Goal: Information Seeking & Learning: Learn about a topic

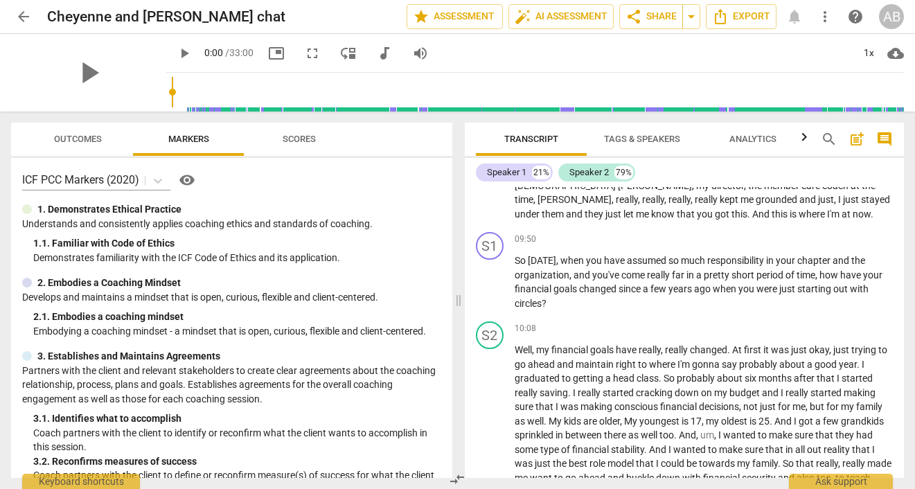
scroll to position [2950, 0]
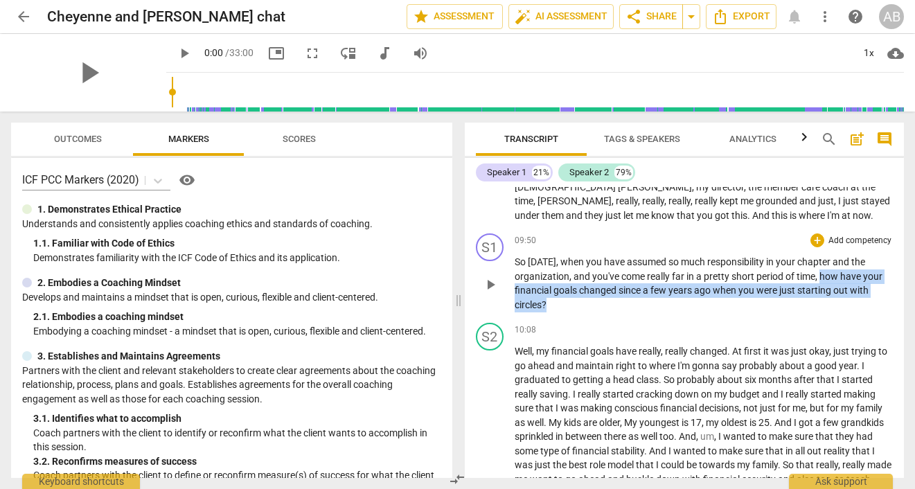
drag, startPoint x: 0, startPoint y: 0, endPoint x: 825, endPoint y: 304, distance: 879.0
click at [825, 304] on p "So [DATE] , when you have assumed so much responsibility in your chapter and th…" at bounding box center [704, 283] width 379 height 57
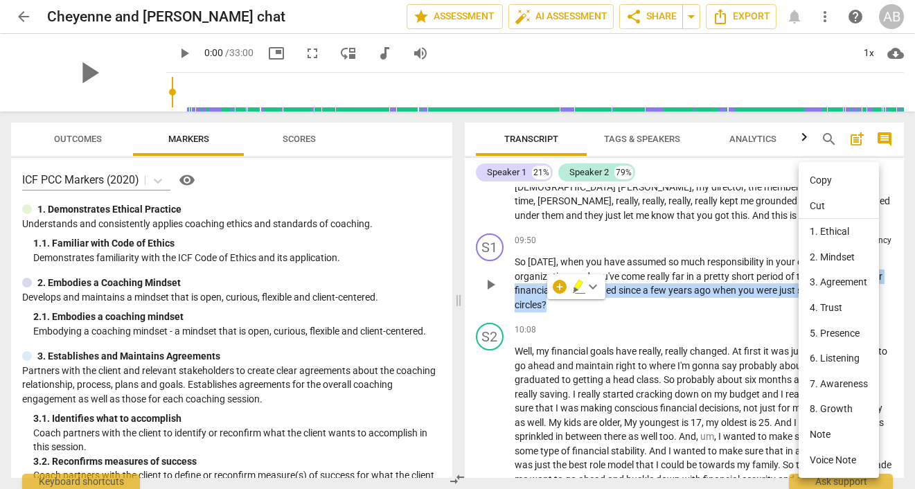
click at [816, 182] on li "Copy" at bounding box center [839, 181] width 80 height 26
copy p "how have your financial goals changed since a few years ago when you were just …"
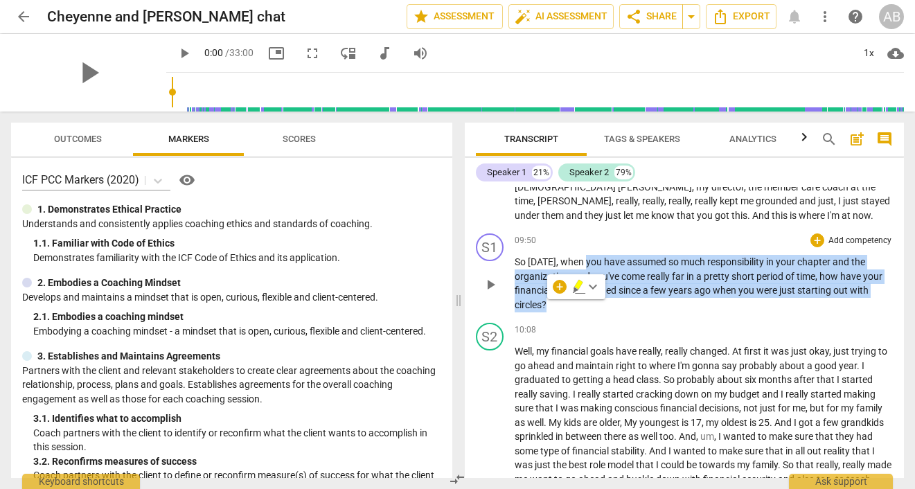
drag, startPoint x: 825, startPoint y: 304, endPoint x: 679, endPoint y: 306, distance: 145.5
click at [679, 306] on p "So [DATE] , when you have assumed so much responsibility in your chapter and th…" at bounding box center [704, 283] width 379 height 57
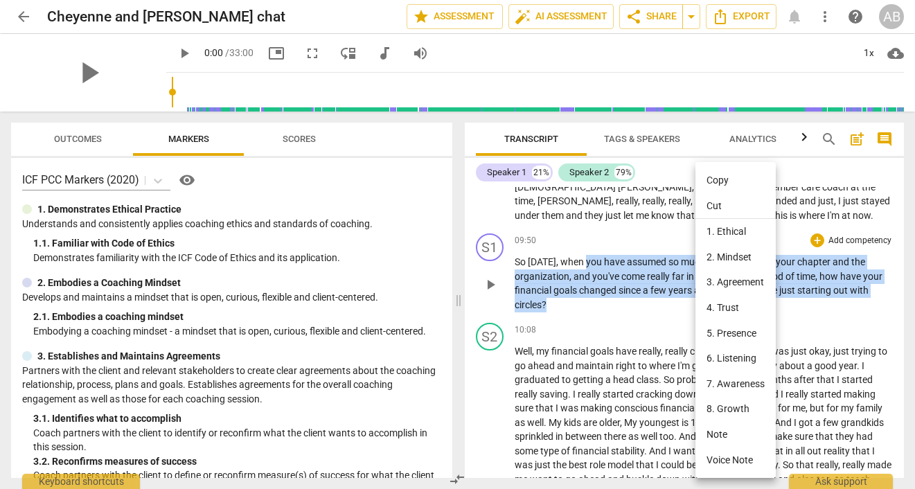
click at [715, 179] on li "Copy" at bounding box center [736, 181] width 80 height 26
copy p "you have assumed so much responsibility in your chapter and the organization , …"
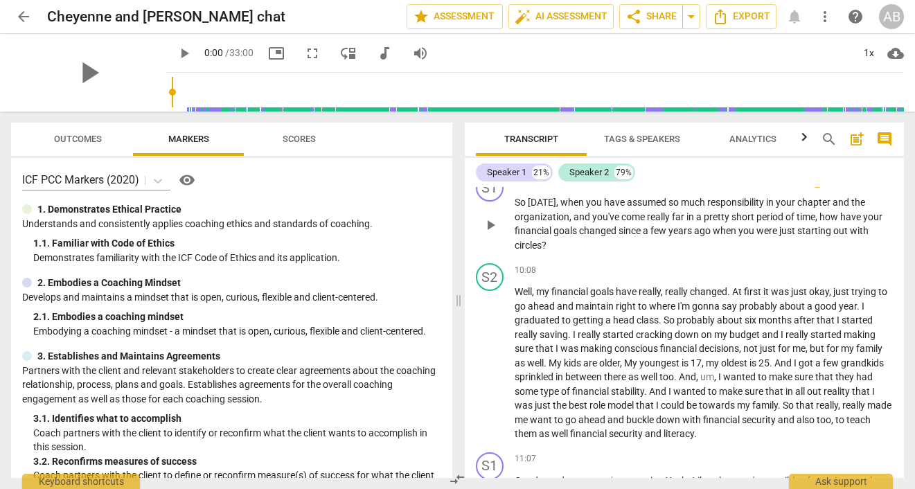
scroll to position [3024, 0]
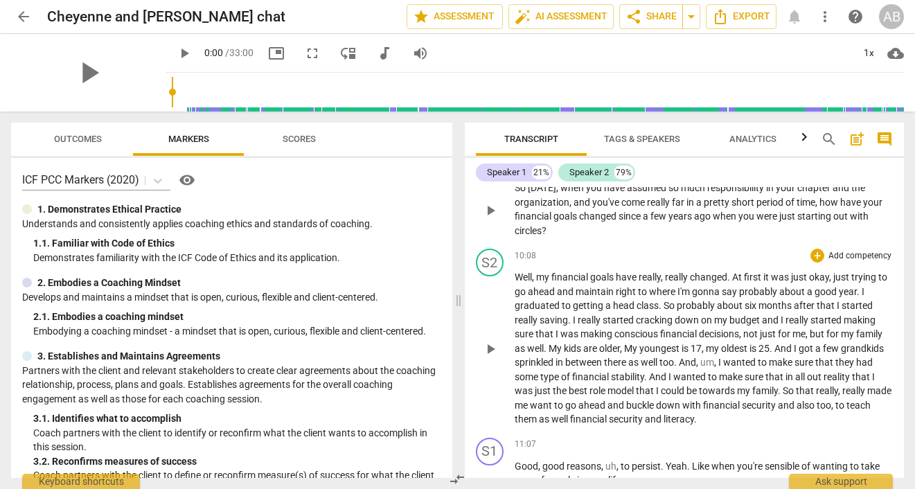
drag, startPoint x: 679, startPoint y: 306, endPoint x: 815, endPoint y: 427, distance: 182.1
click at [815, 427] on div "S2 play_arrow pause 10:08 + Add competency keyboard_arrow_right Well , my finan…" at bounding box center [685, 337] width 440 height 189
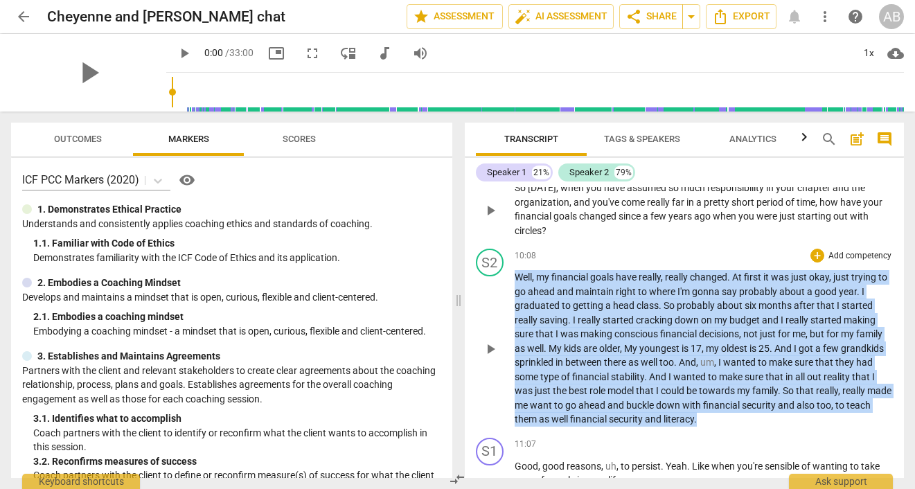
drag, startPoint x: 815, startPoint y: 427, endPoint x: 513, endPoint y: 281, distance: 335.7
click at [513, 281] on div "S2 play_arrow pause 10:08 + Add competency keyboard_arrow_right Well , my finan…" at bounding box center [685, 337] width 440 height 189
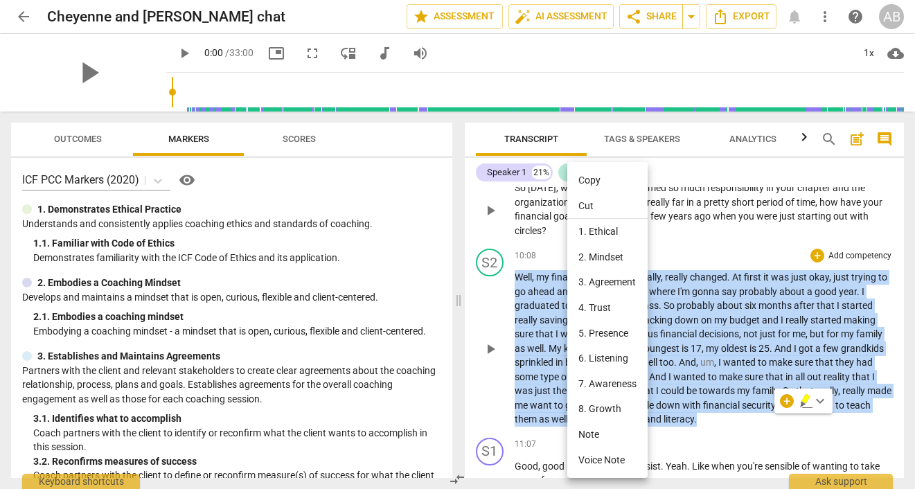
click at [589, 169] on li "Copy" at bounding box center [608, 181] width 80 height 26
copy p "Well , my financial goals have really , really changed . At first it was just o…"
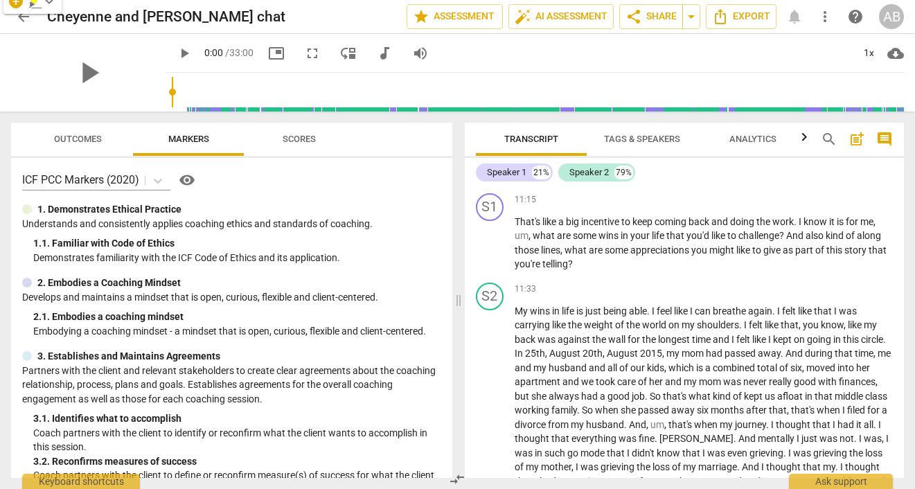
scroll to position [3390, 0]
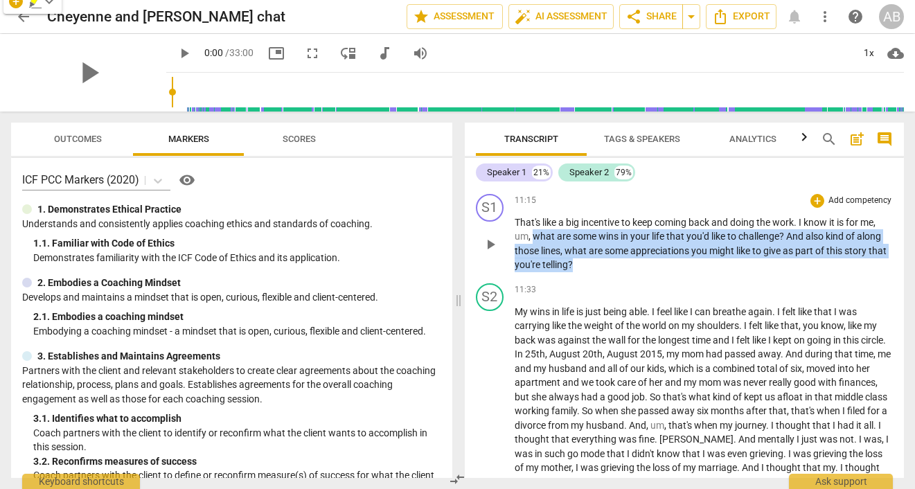
drag, startPoint x: 513, startPoint y: 281, endPoint x: 789, endPoint y: 260, distance: 277.3
click at [789, 260] on p "That's like a big incentive to keep coming back and doing the work . I know it …" at bounding box center [704, 244] width 379 height 57
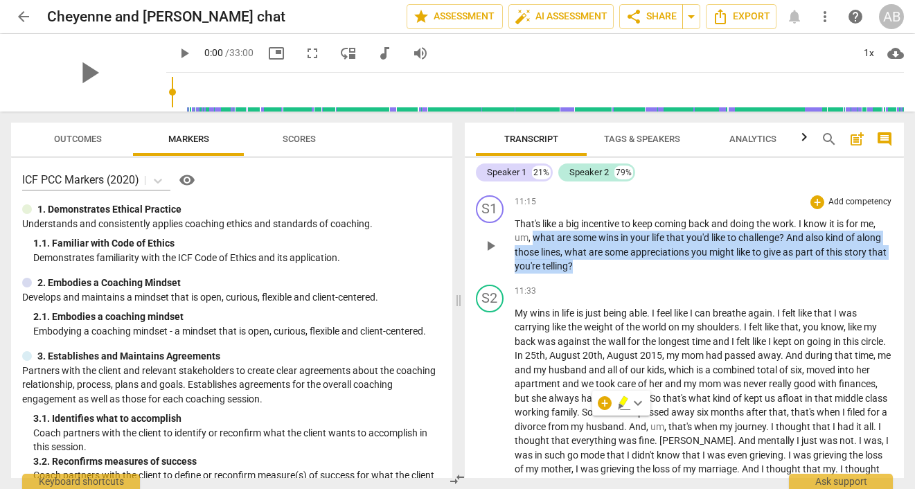
scroll to position [3218, 0]
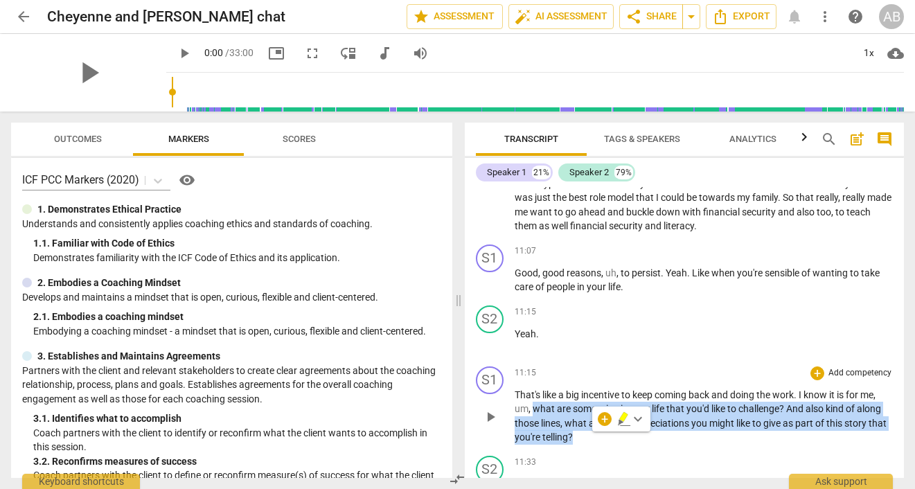
click at [674, 439] on p "That's like a big incentive to keep coming back and doing the work . I know it …" at bounding box center [704, 416] width 379 height 57
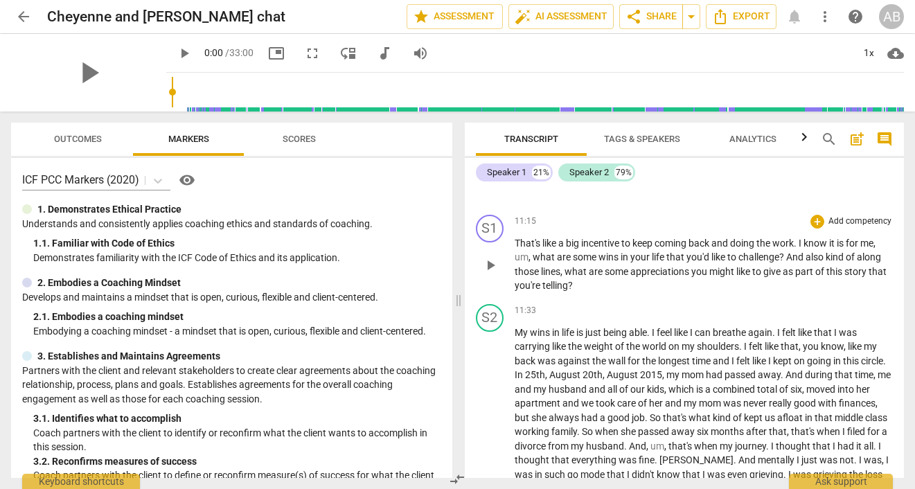
scroll to position [3350, 0]
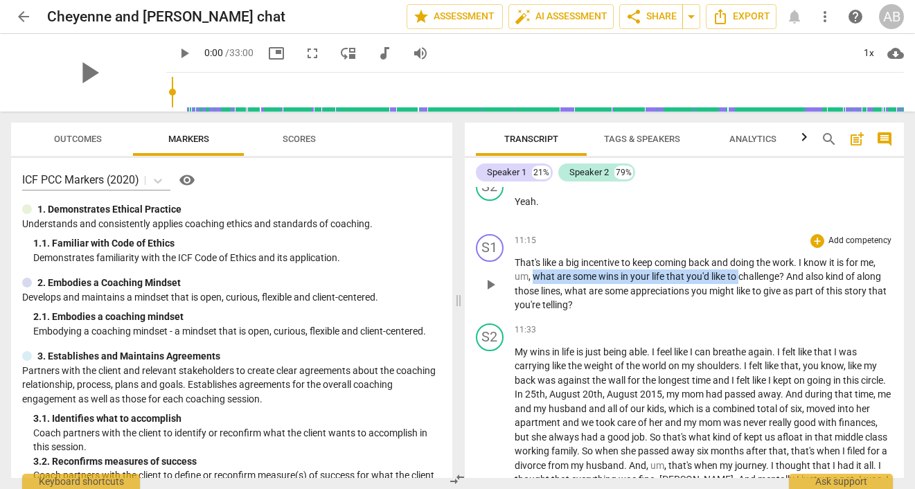
drag, startPoint x: 789, startPoint y: 260, endPoint x: 742, endPoint y: 274, distance: 49.3
click at [742, 274] on p "That's like a big incentive to keep coming back and doing the work . I know it …" at bounding box center [704, 284] width 379 height 57
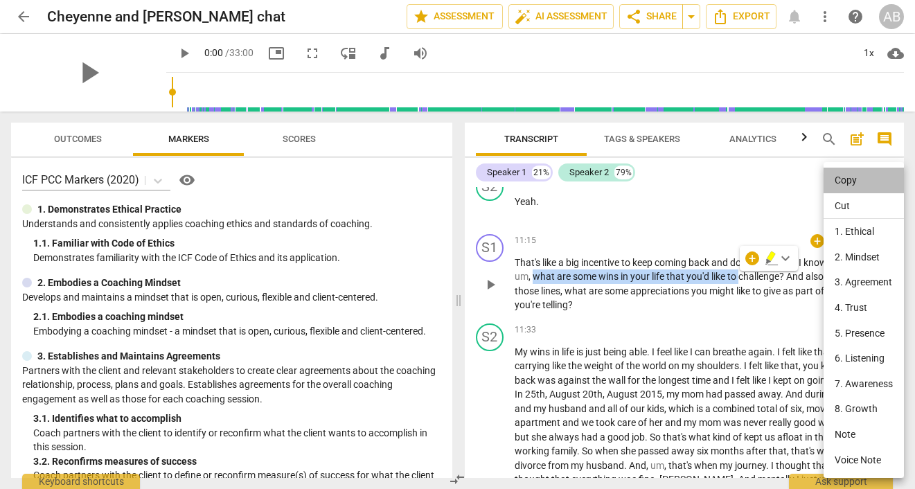
click at [857, 171] on li "Copy" at bounding box center [864, 181] width 80 height 26
copy p "what are some wins in your life that you'd like to"
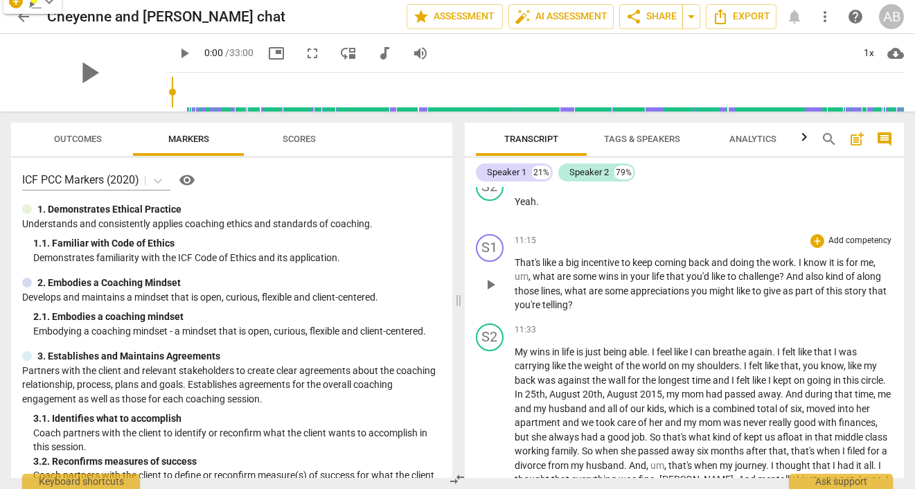
scroll to position [3470, 0]
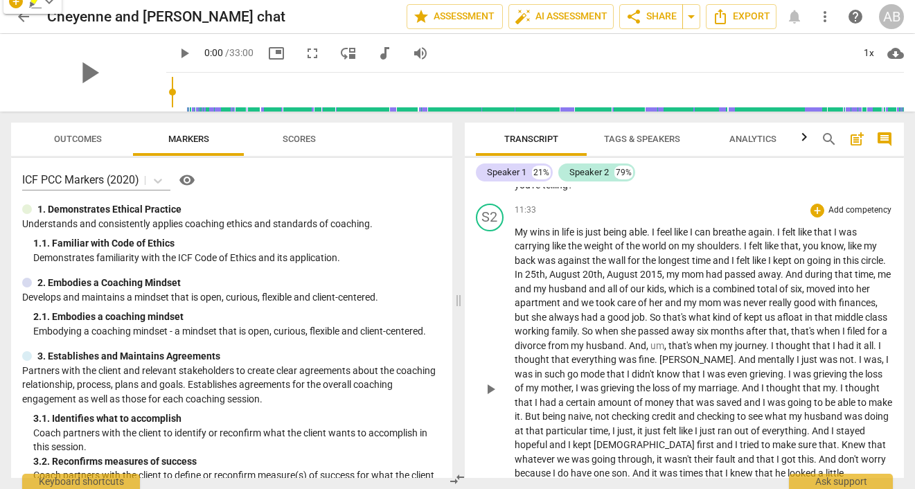
drag, startPoint x: 742, startPoint y: 274, endPoint x: 599, endPoint y: 371, distance: 172.2
click at [599, 371] on div "S2 play_arrow pause 11:33 + Add competency keyboard_arrow_right My wins in life…" at bounding box center [685, 378] width 440 height 360
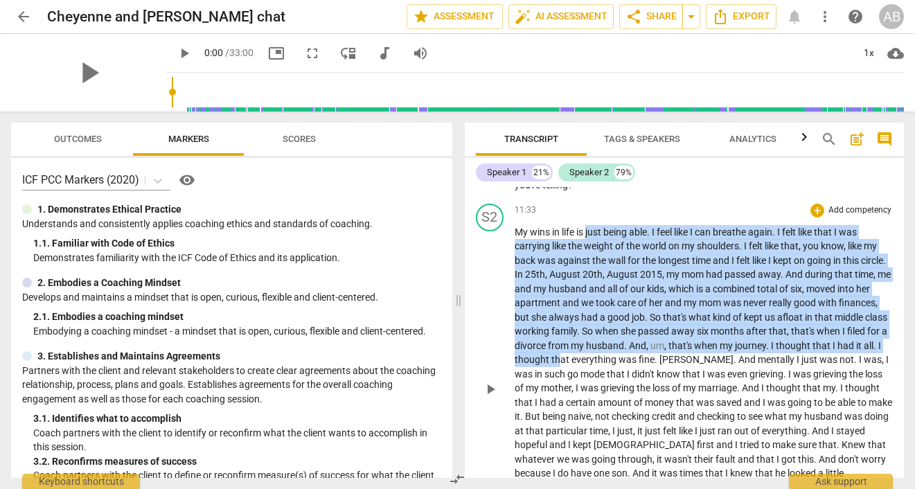
drag, startPoint x: 599, startPoint y: 371, endPoint x: 632, endPoint y: 363, distance: 33.5
click at [632, 363] on p "My wins in life is just being able . I feel like I can breathe again . I felt l…" at bounding box center [704, 388] width 379 height 327
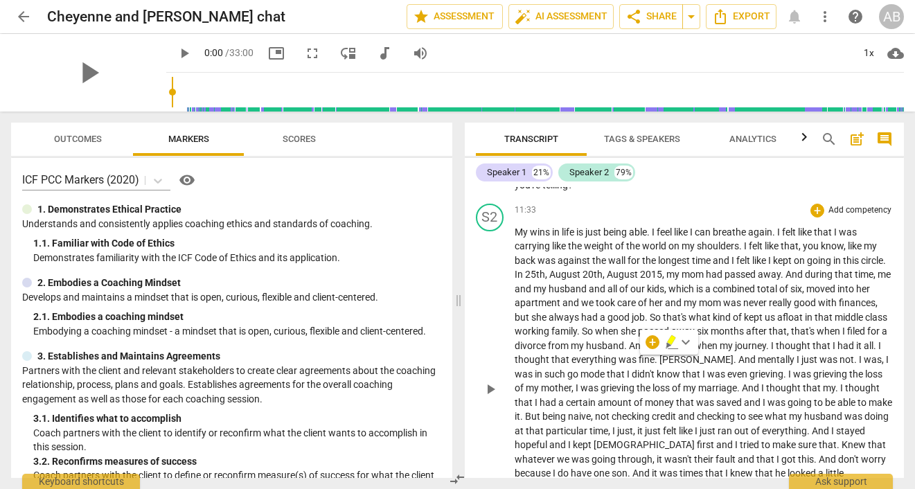
drag, startPoint x: 632, startPoint y: 363, endPoint x: 553, endPoint y: 300, distance: 101.1
click at [553, 300] on div "S2 play_arrow pause 11:33 + Add competency keyboard_arrow_right My wins in life…" at bounding box center [685, 378] width 440 height 360
drag, startPoint x: 553, startPoint y: 300, endPoint x: 539, endPoint y: 274, distance: 29.8
click at [539, 274] on div "S2 play_arrow pause 11:33 + Add competency keyboard_arrow_right My wins in life…" at bounding box center [685, 378] width 440 height 360
click at [517, 233] on span "My" at bounding box center [522, 232] width 15 height 11
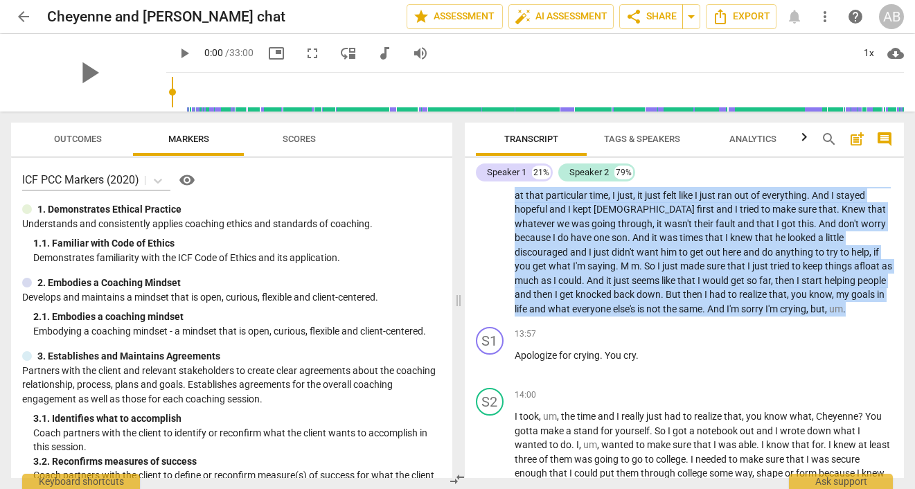
scroll to position [3785, 0]
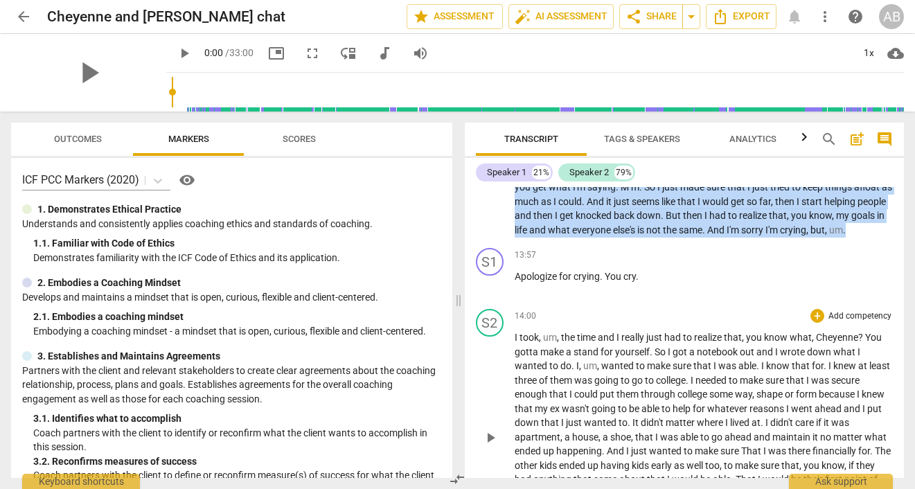
drag, startPoint x: 539, startPoint y: 274, endPoint x: 609, endPoint y: 396, distance: 141.2
click at [609, 396] on div "S1 play_arrow pause 00:41 + Add competency keyboard_arrow_right Mhm . Hey [PERS…" at bounding box center [685, 332] width 440 height 291
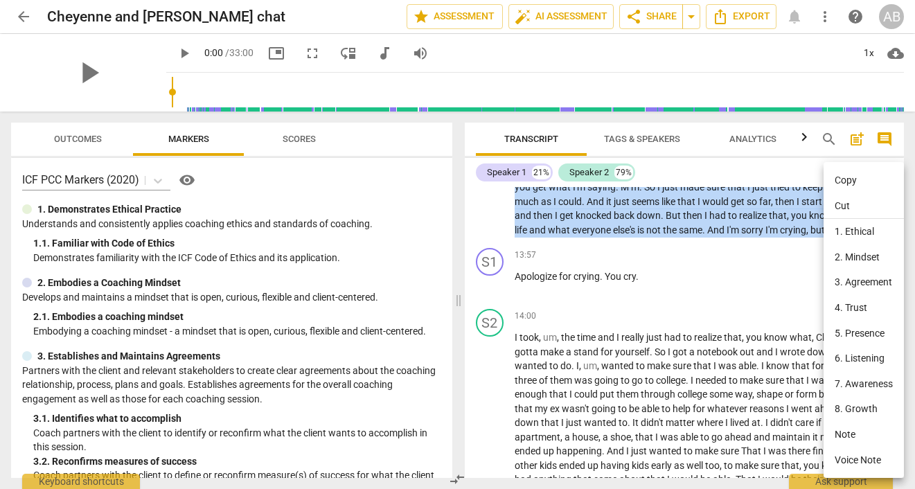
drag, startPoint x: 609, startPoint y: 396, endPoint x: 844, endPoint y: 183, distance: 317.4
click at [844, 183] on li "Copy" at bounding box center [864, 181] width 80 height 26
copy p "My wins in life is just being able . I feel like I can breathe again . I felt l…"
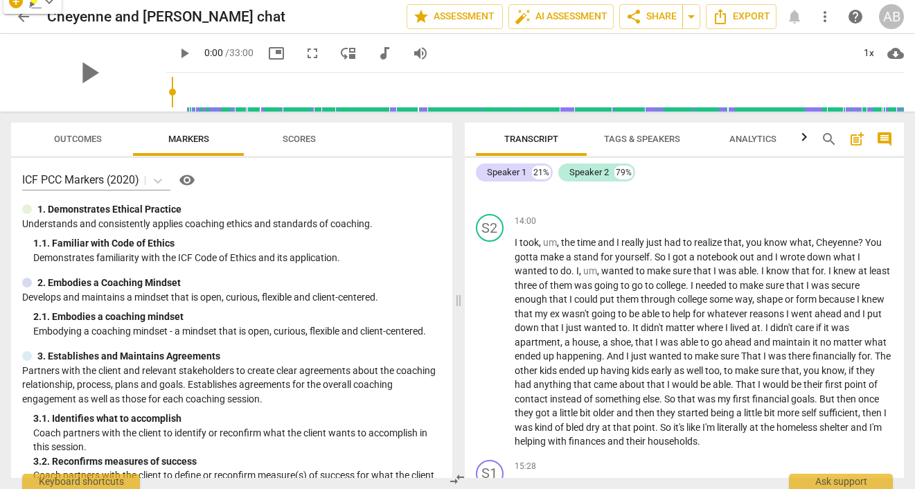
scroll to position [3909, 0]
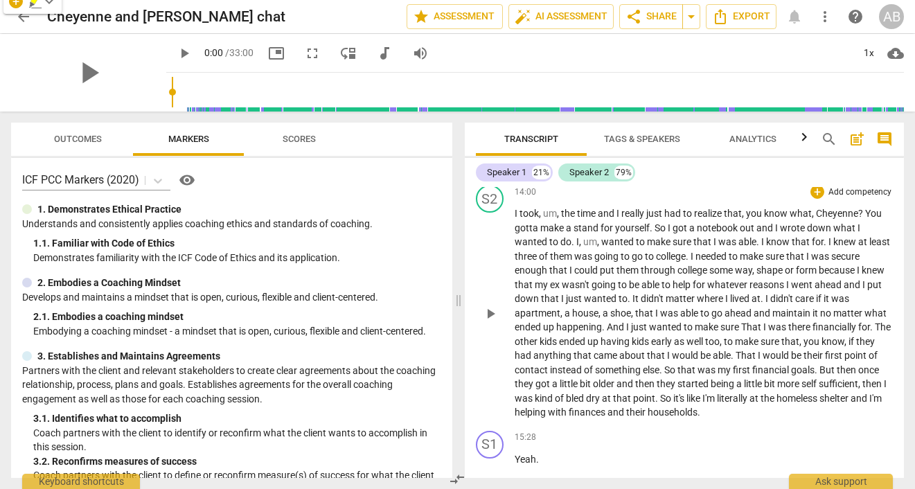
drag, startPoint x: 844, startPoint y: 183, endPoint x: 680, endPoint y: 385, distance: 260.1
click at [680, 385] on div "S2 play_arrow pause 14:00 + Add competency keyboard_arrow_right I took , um , t…" at bounding box center [685, 302] width 440 height 246
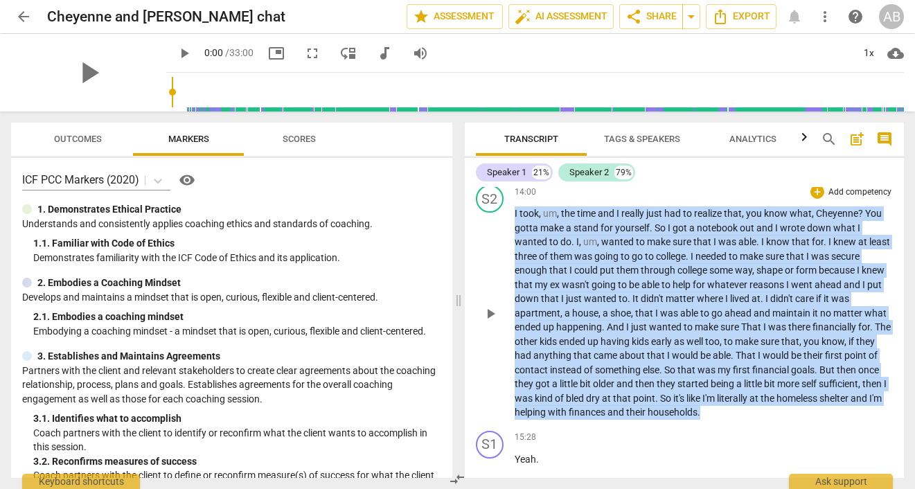
drag, startPoint x: 680, startPoint y: 385, endPoint x: 514, endPoint y: 209, distance: 241.7
click at [515, 209] on p "I took , um , the time and I really just had to realize that , you know what , …" at bounding box center [704, 313] width 379 height 213
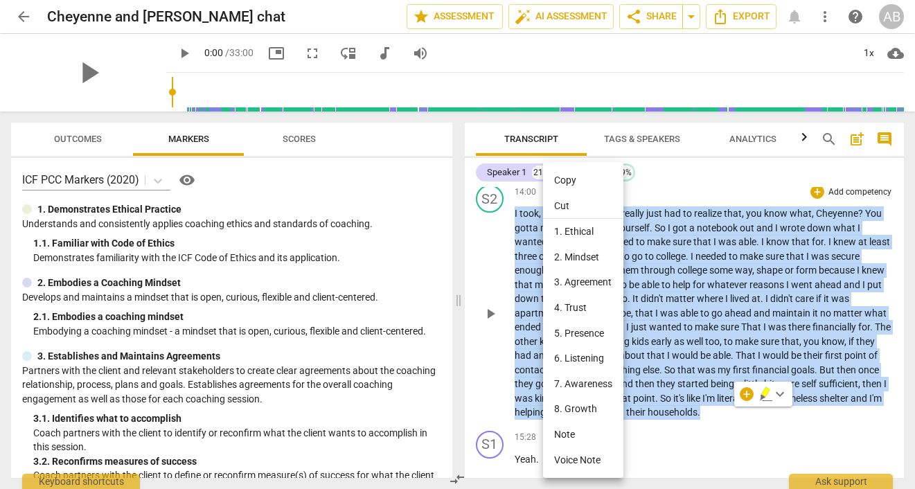
click at [564, 176] on li "Copy" at bounding box center [583, 181] width 80 height 26
copy p "I took , um , the time and I really just had to realize that , you know what , …"
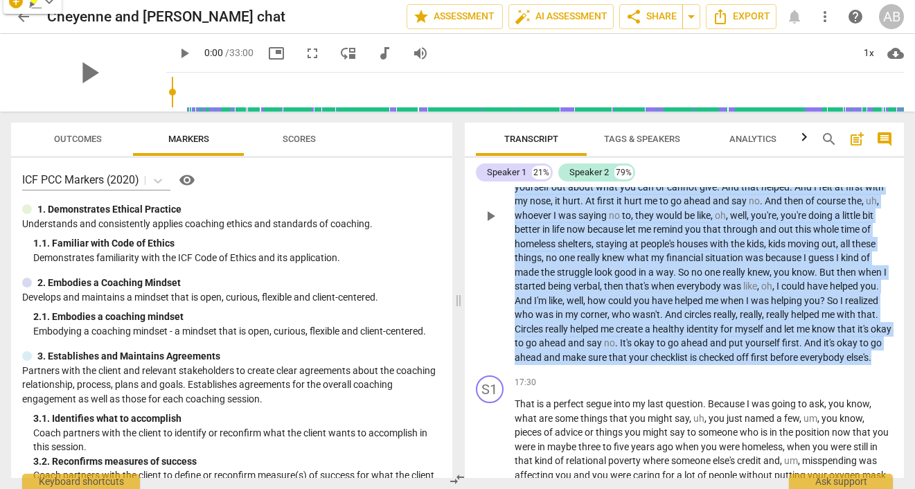
scroll to position [4408, 0]
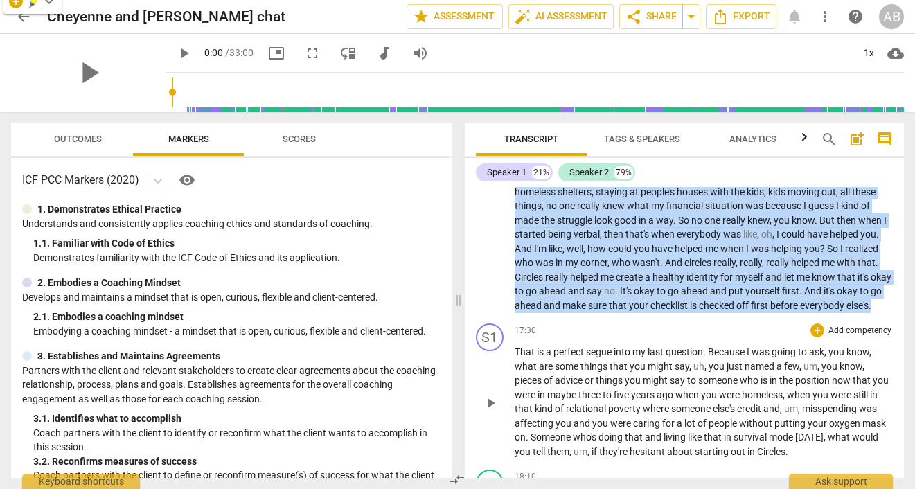
drag, startPoint x: 514, startPoint y: 209, endPoint x: 608, endPoint y: 407, distance: 219.2
click at [608, 407] on div "S1 play_arrow pause 00:41 + Add competency keyboard_arrow_right Mhm . Hey [PERS…" at bounding box center [685, 332] width 440 height 291
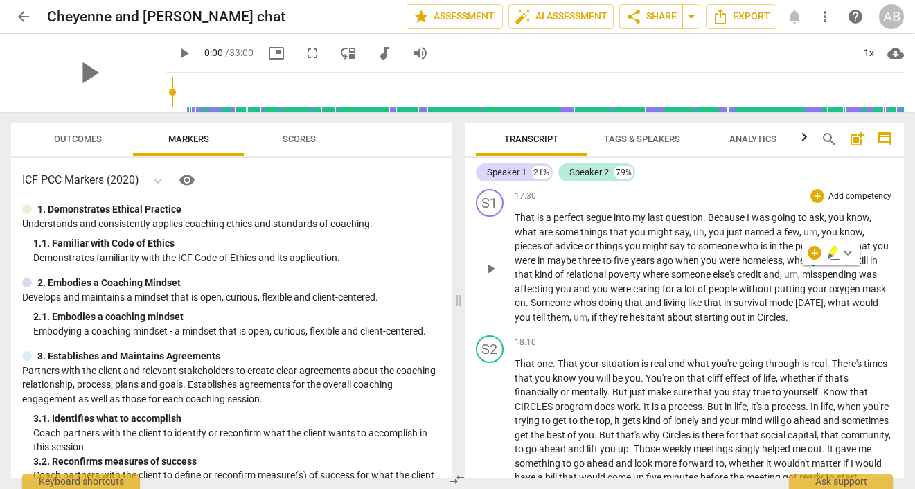
scroll to position [4373, 0]
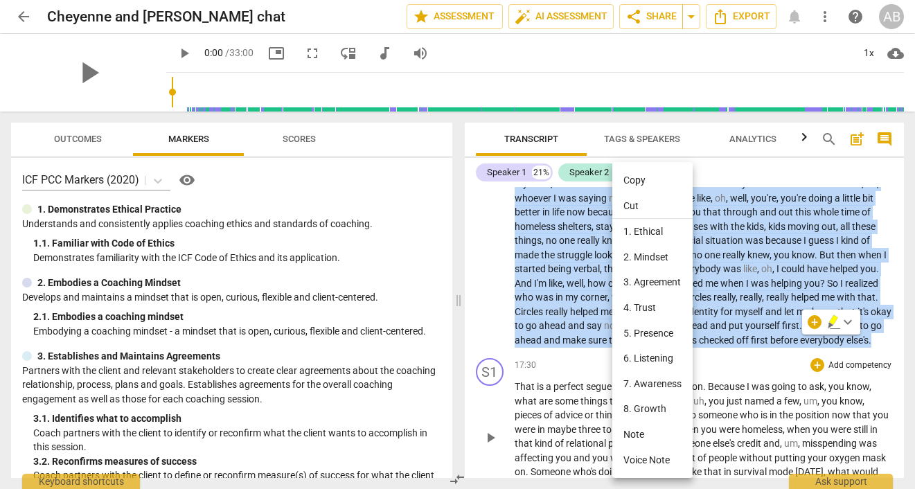
click at [623, 174] on li "Copy" at bounding box center [653, 181] width 80 height 26
copy p "I had to take a step back and was like , okay , Cheyenne , okay , kids , this i…"
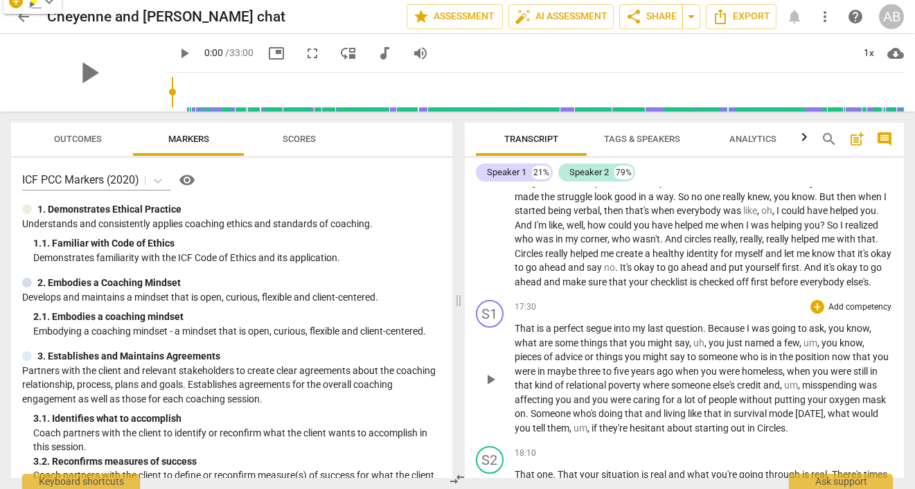
scroll to position [4497, 0]
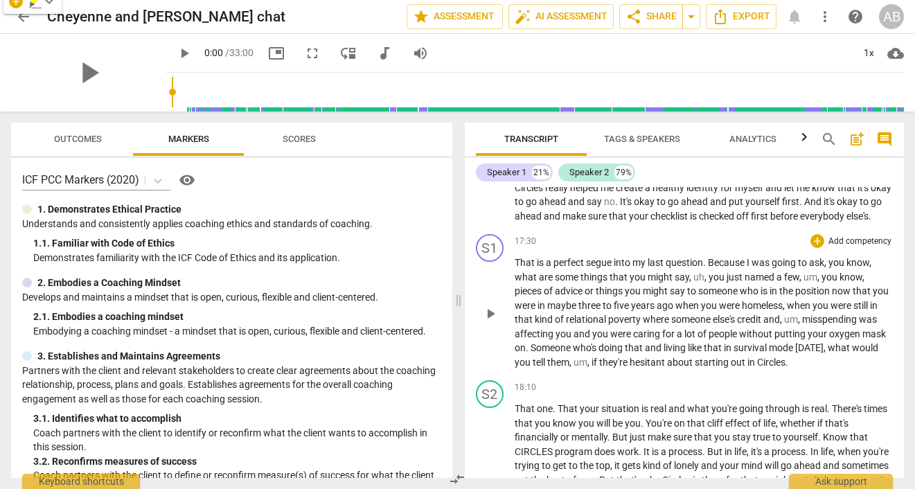
drag, startPoint x: 608, startPoint y: 407, endPoint x: 798, endPoint y: 370, distance: 193.4
click at [798, 370] on div "S1 play_arrow pause 17:30 + Add competency keyboard_arrow_right That is a perfe…" at bounding box center [685, 302] width 440 height 146
click at [516, 276] on span "what" at bounding box center [527, 277] width 24 height 11
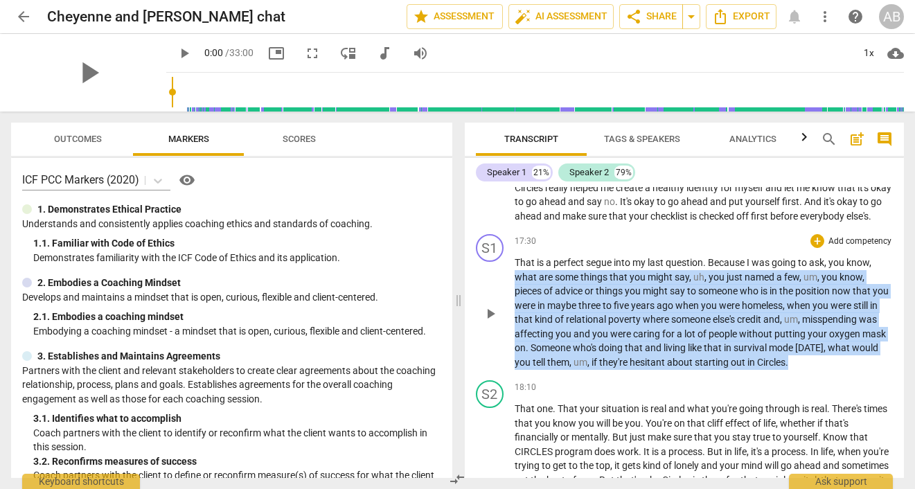
drag, startPoint x: 798, startPoint y: 370, endPoint x: 880, endPoint y: 364, distance: 82.7
click at [880, 364] on p "That is a perfect segue into my last question . Because I was going to ask , yo…" at bounding box center [704, 313] width 379 height 114
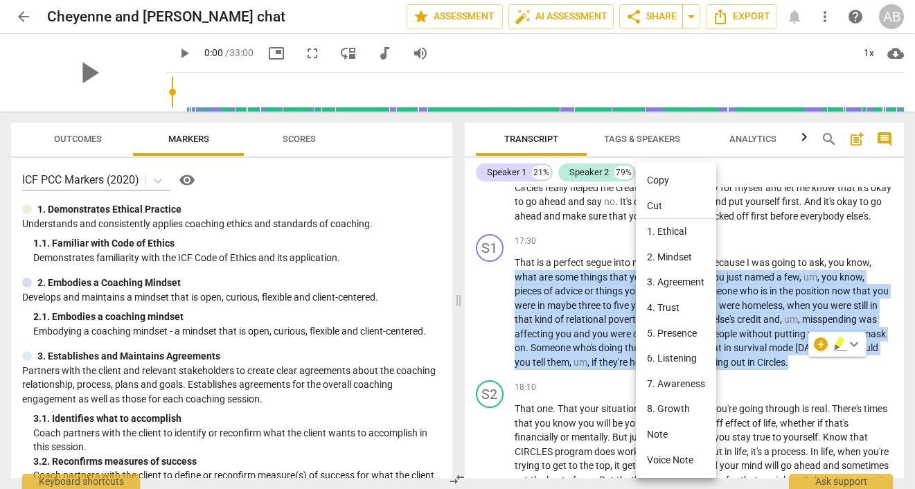
drag, startPoint x: 880, startPoint y: 364, endPoint x: 658, endPoint y: 182, distance: 287.1
click at [658, 182] on li "Copy" at bounding box center [676, 181] width 80 height 26
copy p "what are some things that you might say , uh , you just named a few , um , you …"
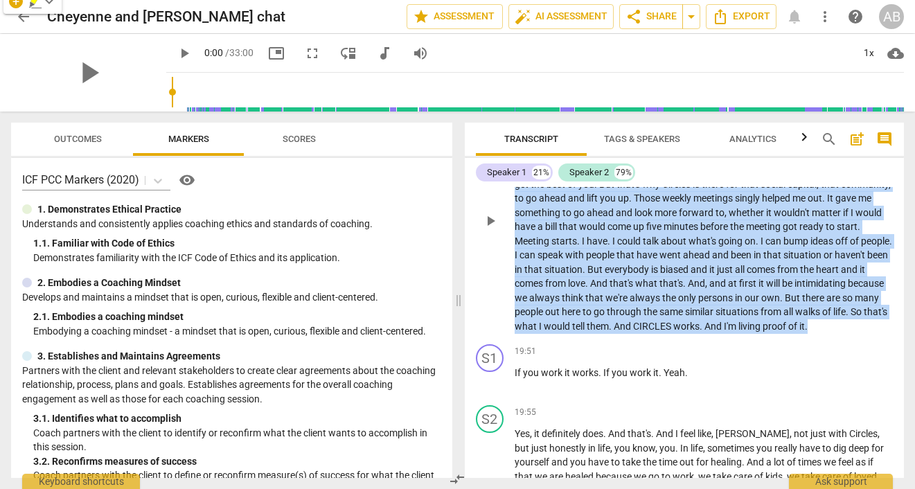
scroll to position [4845, 0]
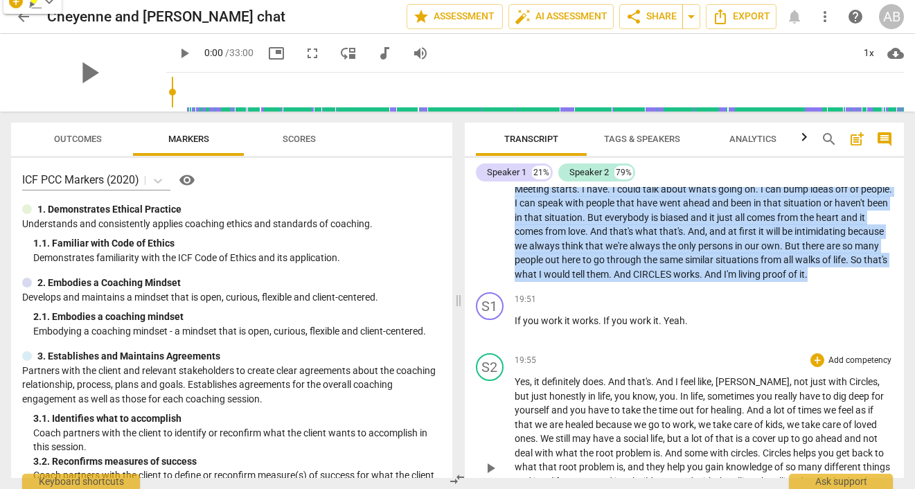
drag, startPoint x: 560, startPoint y: 240, endPoint x: 604, endPoint y: 385, distance: 151.3
click at [604, 385] on div "S1 play_arrow pause 00:41 + Add competency keyboard_arrow_right Mhm . Hey [PERS…" at bounding box center [685, 332] width 440 height 291
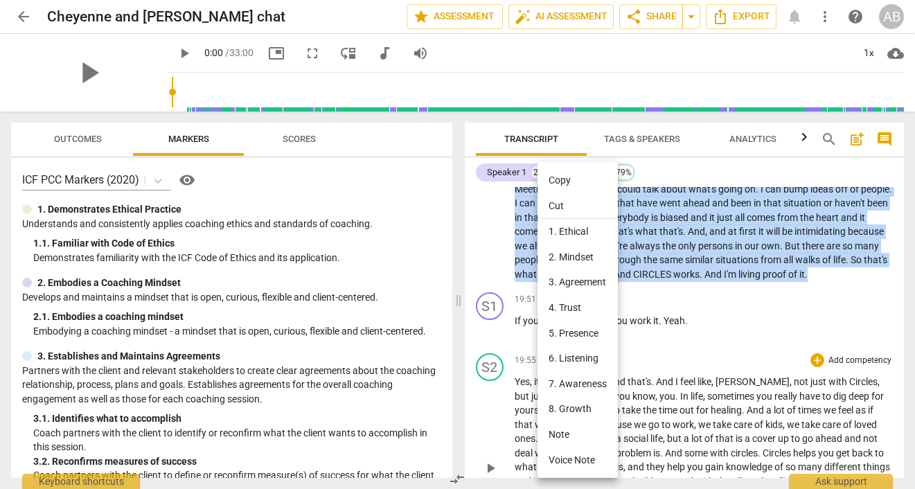
click at [559, 184] on li "Copy" at bounding box center [578, 181] width 80 height 26
copy p "hat your situation is real and what you're going through is real . There's time…"
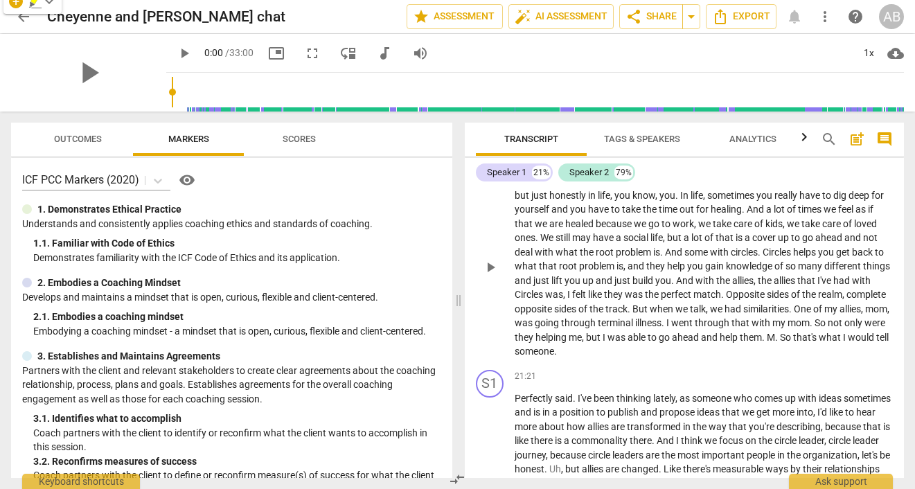
scroll to position [5047, 0]
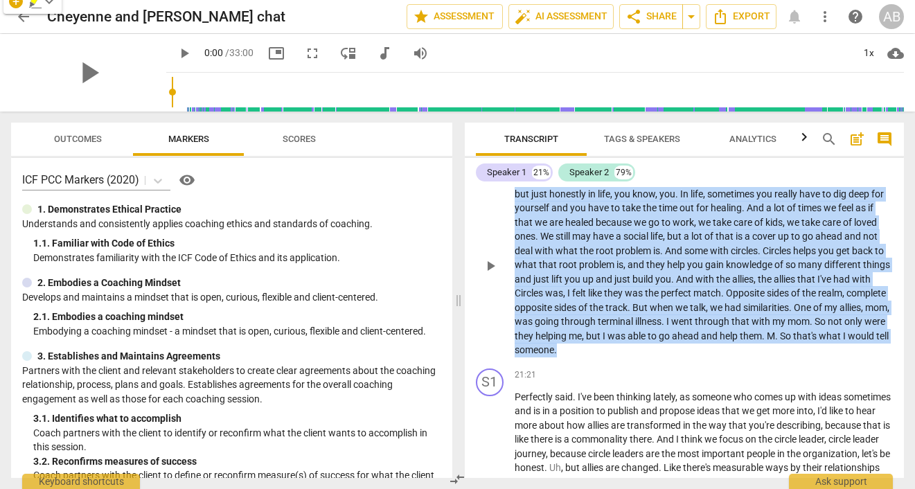
drag, startPoint x: 604, startPoint y: 385, endPoint x: 750, endPoint y: 365, distance: 147.7
click at [750, 358] on p "Yes , it definitely does . And that's . And I feel like , [PERSON_NAME] , not j…" at bounding box center [704, 265] width 379 height 185
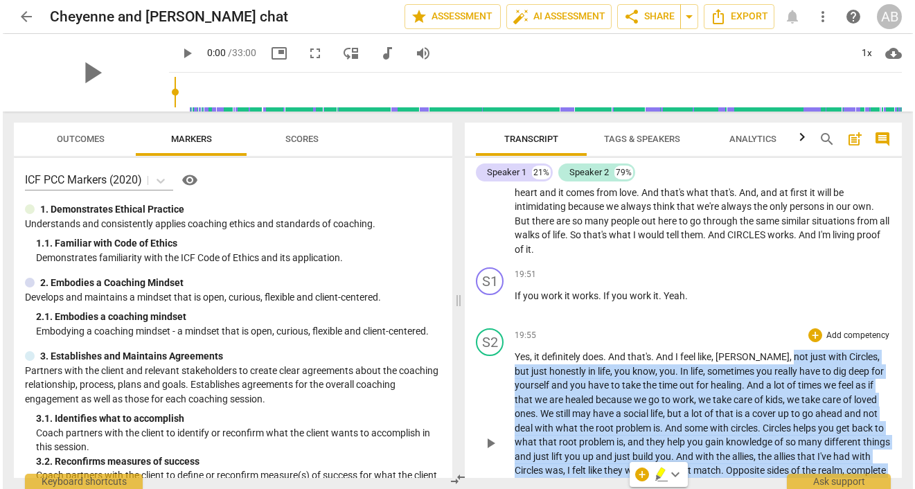
scroll to position [4991, 0]
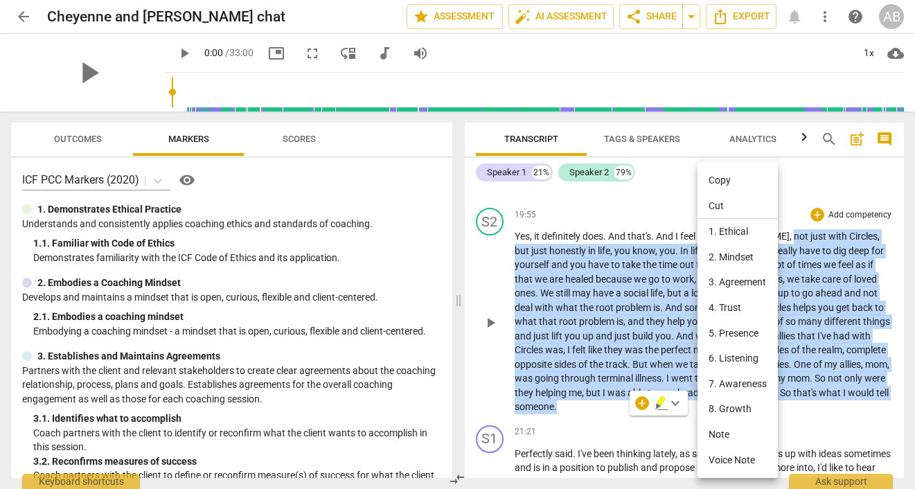
click at [719, 173] on li "Copy" at bounding box center [738, 181] width 80 height 26
copy p "not just with Circles , but just honestly in life , you know , you . In life , …"
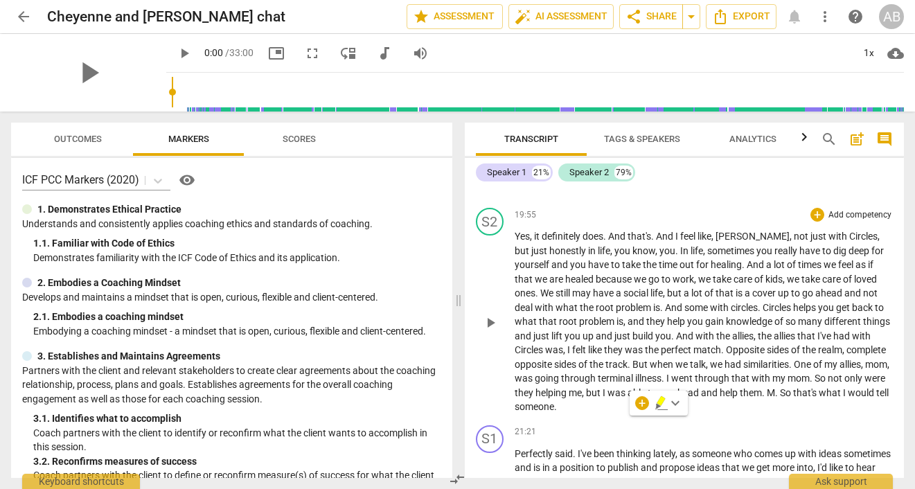
click at [706, 329] on p "Yes , it definitely does . And that's . And I feel like , [PERSON_NAME] , not j…" at bounding box center [704, 321] width 379 height 185
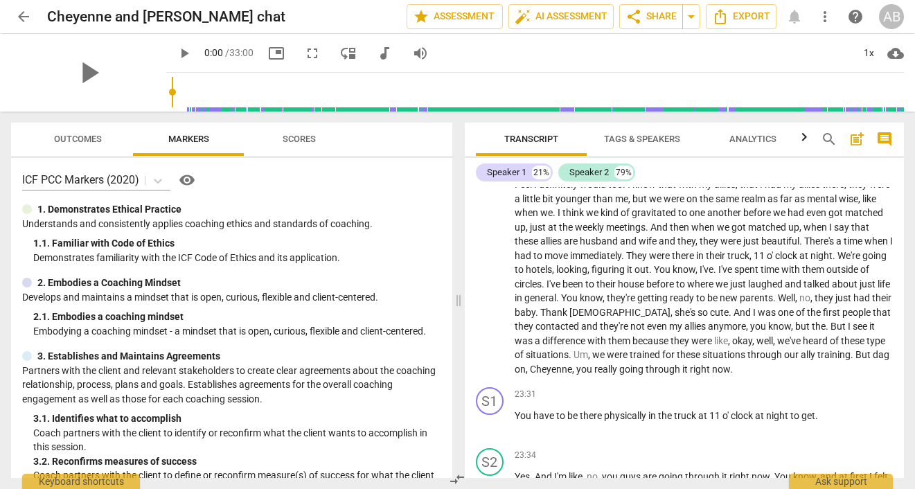
scroll to position [5636, 0]
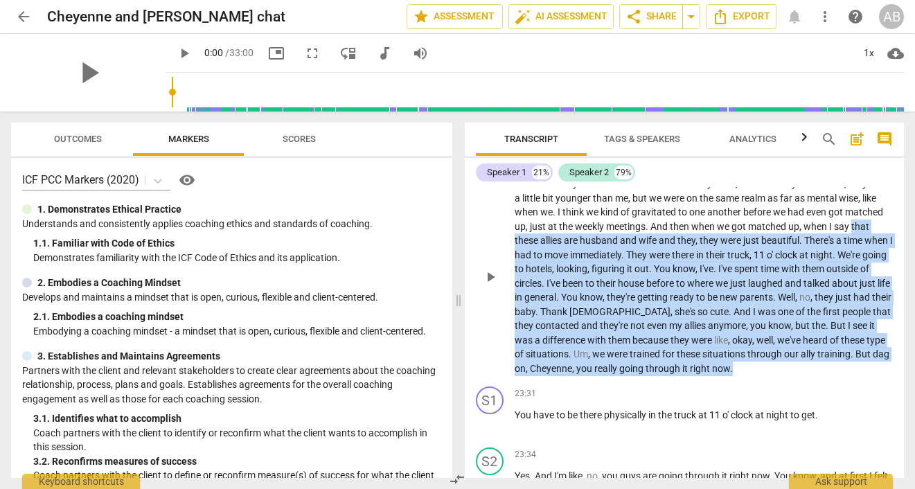
drag, startPoint x: 750, startPoint y: 365, endPoint x: 792, endPoint y: 380, distance: 45.2
click at [792, 376] on p "Feel I definitely would too . I know that with my allies , that I had my allies…" at bounding box center [704, 276] width 379 height 199
click at [636, 303] on p "Feel I definitely would too . I know that with my allies , that I had my allies…" at bounding box center [704, 276] width 379 height 199
drag, startPoint x: 792, startPoint y: 380, endPoint x: 733, endPoint y: 242, distance: 150.9
click at [733, 242] on p "Feel I definitely would too . I know that with my allies , that I had my allies…" at bounding box center [704, 276] width 379 height 199
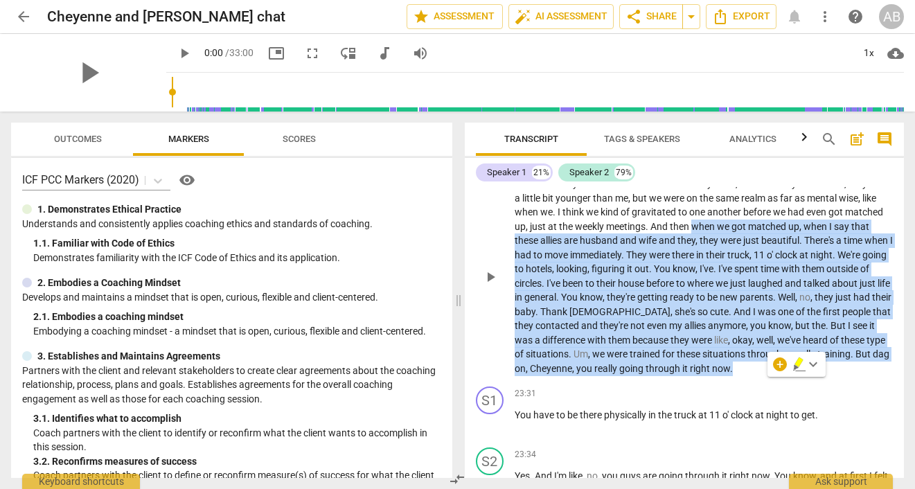
click at [728, 274] on p "Feel I definitely would too . I know that with my allies , that I had my allies…" at bounding box center [704, 276] width 379 height 199
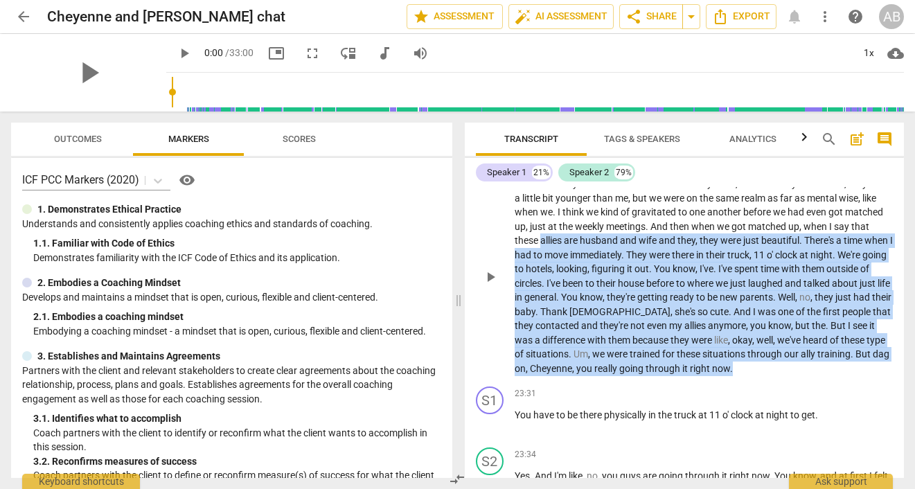
drag, startPoint x: 733, startPoint y: 242, endPoint x: 805, endPoint y: 382, distance: 157.8
click at [805, 376] on p "Feel I definitely would too . I know that with my allies , that I had my allies…" at bounding box center [704, 276] width 379 height 199
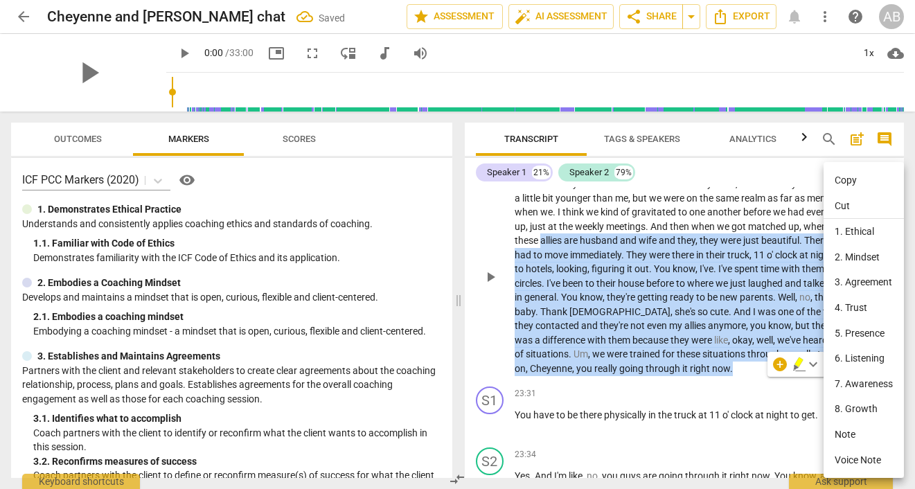
click at [845, 175] on li "Copy" at bounding box center [864, 181] width 80 height 26
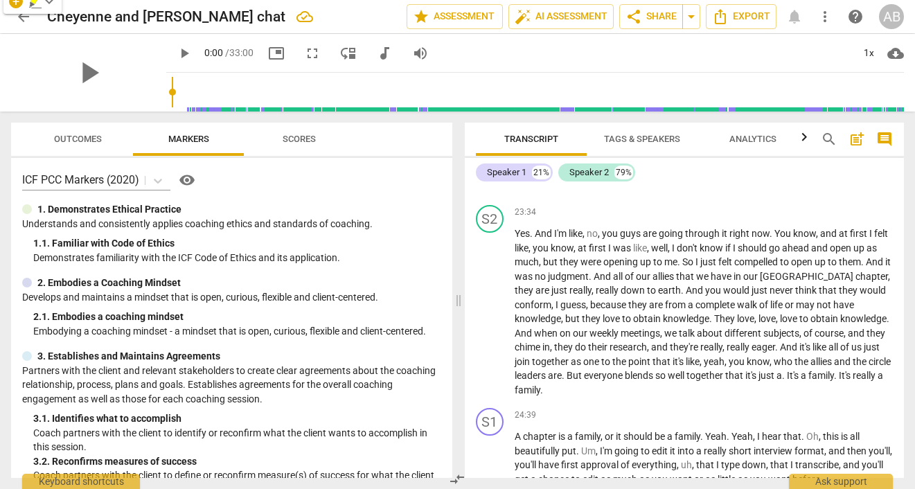
scroll to position [5880, 0]
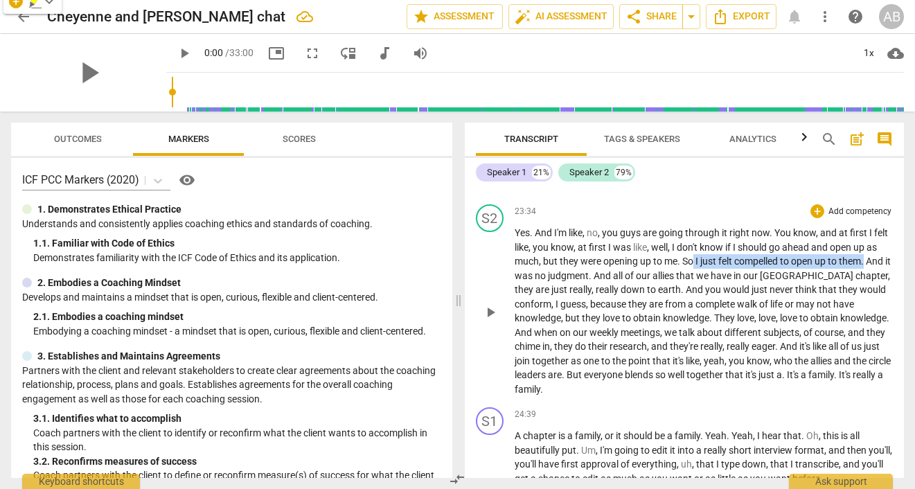
drag, startPoint x: 805, startPoint y: 382, endPoint x: 883, endPoint y: 275, distance: 132.0
click at [883, 275] on p "Yes . And I'm like , no , you guys are going through it right now . You know , …" at bounding box center [704, 311] width 379 height 170
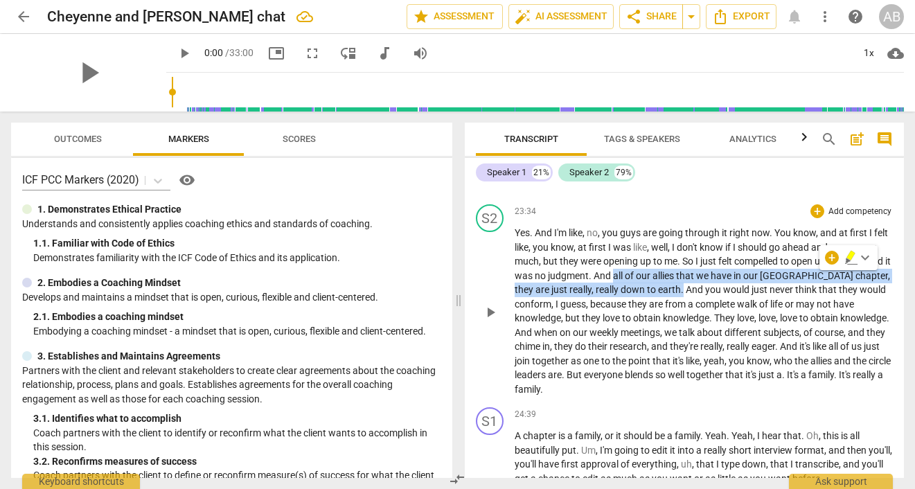
drag, startPoint x: 883, startPoint y: 275, endPoint x: 684, endPoint y: 301, distance: 200.6
click at [684, 301] on p "Yes . And I'm like , no , you guys are going through it right now . You know , …" at bounding box center [704, 311] width 379 height 170
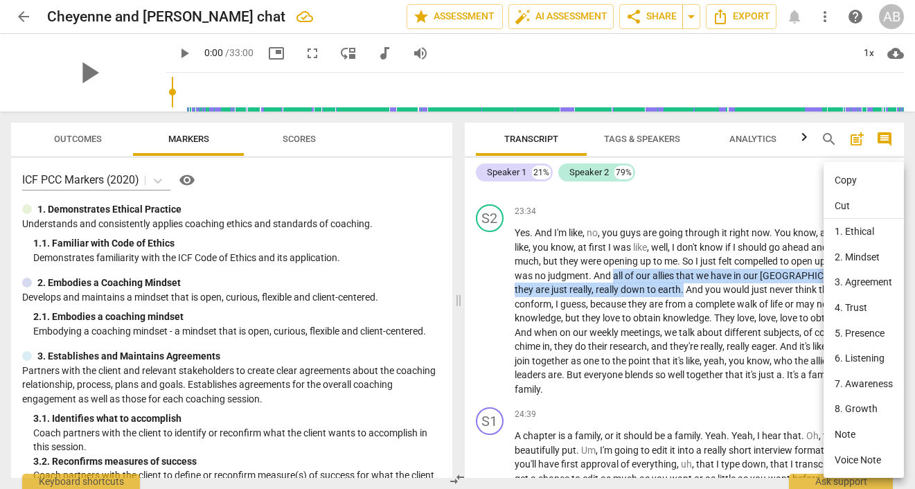
drag, startPoint x: 684, startPoint y: 301, endPoint x: 846, endPoint y: 185, distance: 199.1
click at [846, 185] on li "Copy" at bounding box center [864, 181] width 80 height 26
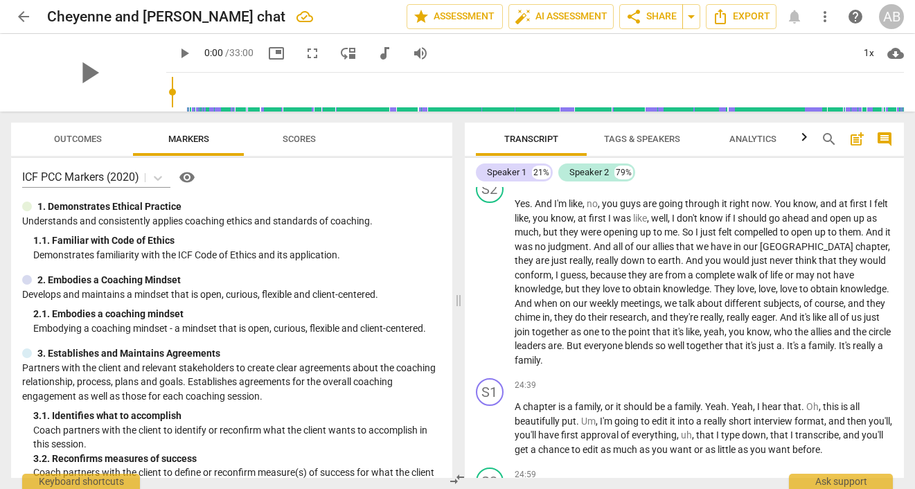
scroll to position [5928, 0]
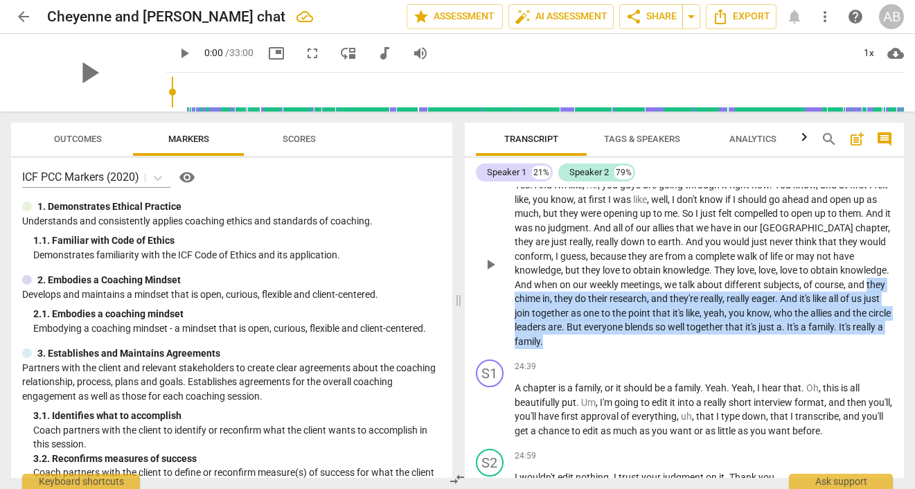
drag, startPoint x: 846, startPoint y: 185, endPoint x: 699, endPoint y: 363, distance: 230.4
click at [699, 354] on div "S2 play_arrow pause 23:34 + Add competency keyboard_arrow_right Yes . And I'm l…" at bounding box center [685, 252] width 440 height 203
click at [714, 349] on p "Yes . And I'm like , no , you guys are going through it right now . You know , …" at bounding box center [704, 263] width 379 height 170
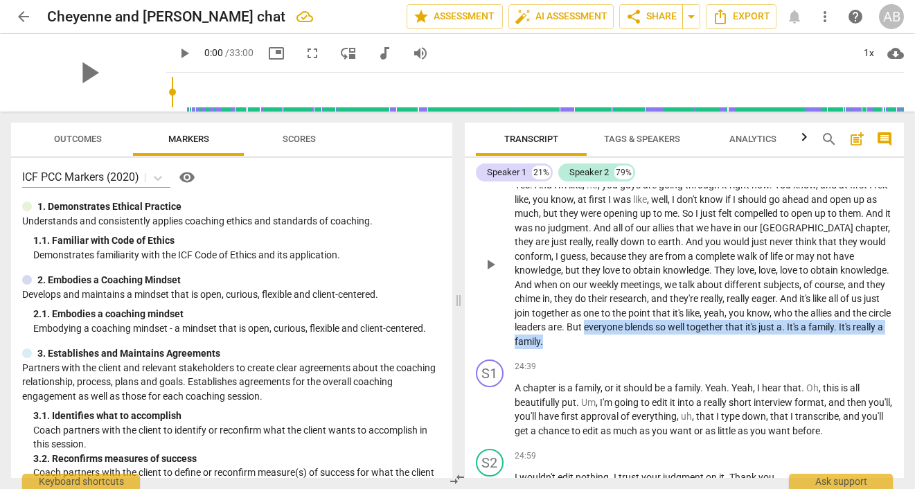
drag, startPoint x: 699, startPoint y: 363, endPoint x: 672, endPoint y: 354, distance: 29.1
click at [672, 349] on p "Yes . And I'm like , no , you guys are going through it right now . You know , …" at bounding box center [704, 263] width 379 height 170
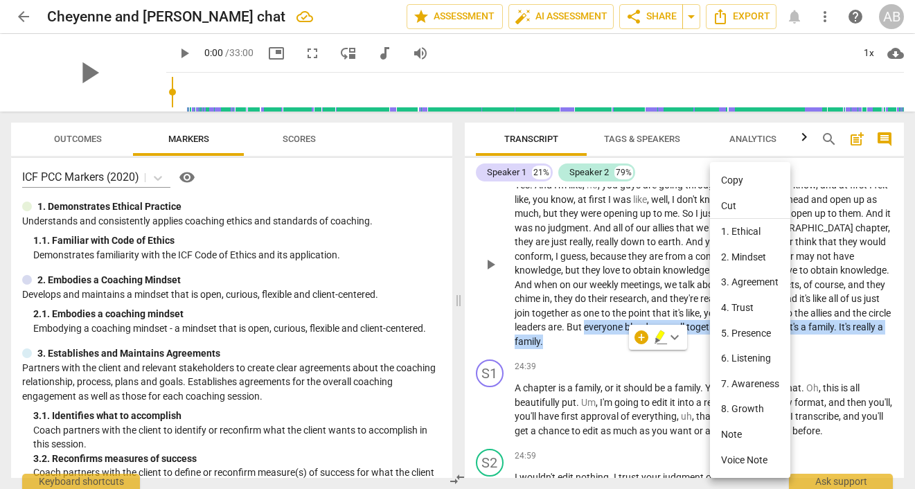
click at [737, 185] on li "Copy" at bounding box center [750, 181] width 80 height 26
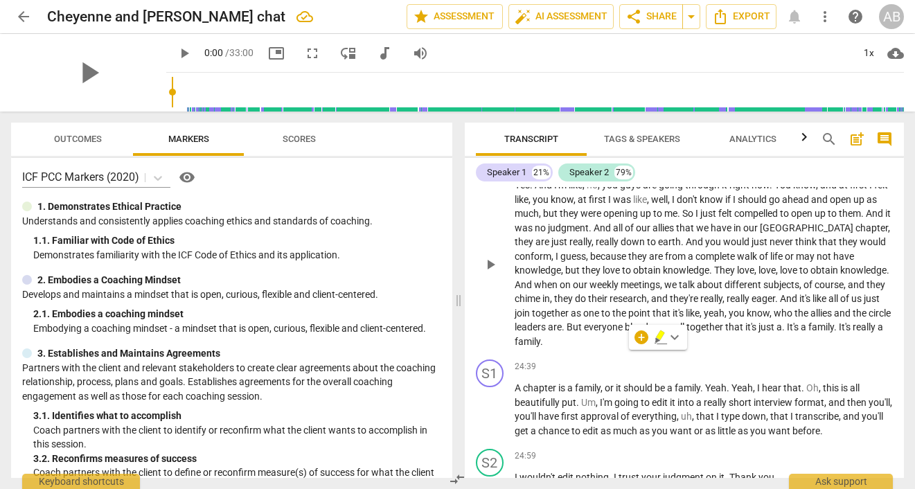
click at [544, 392] on div "24:39 + Add competency keyboard_arrow_right A chapter is a family , or it shoul…" at bounding box center [704, 399] width 379 height 78
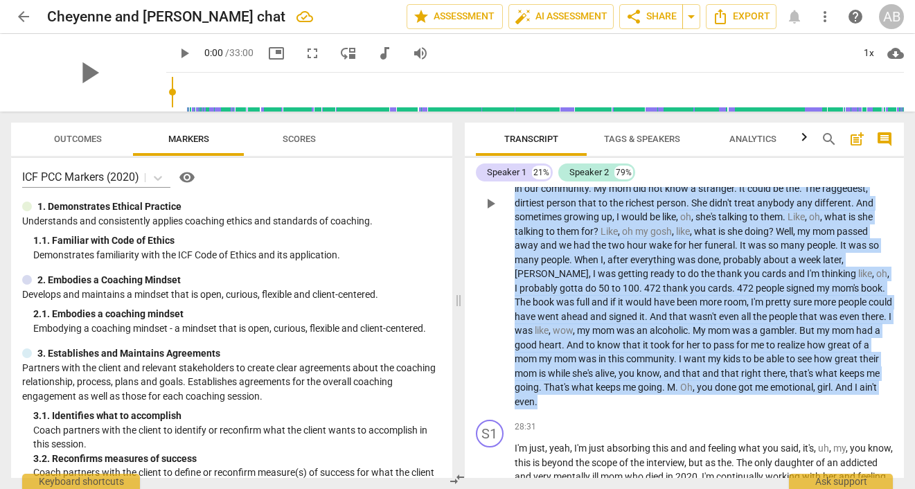
scroll to position [6612, 0]
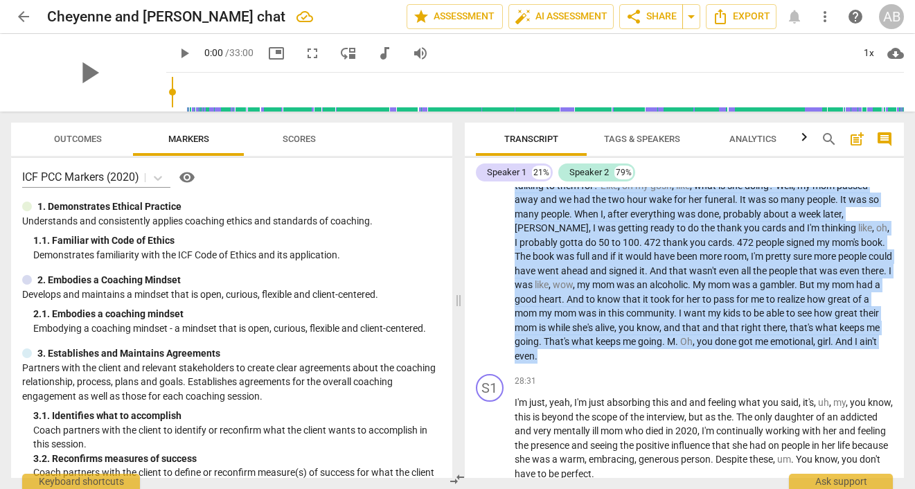
drag, startPoint x: 672, startPoint y: 354, endPoint x: 793, endPoint y: 375, distance: 123.1
click at [793, 364] on p "Oh , I completely get it . And I just appreciate the opportunity to be able to …" at bounding box center [704, 157] width 379 height 412
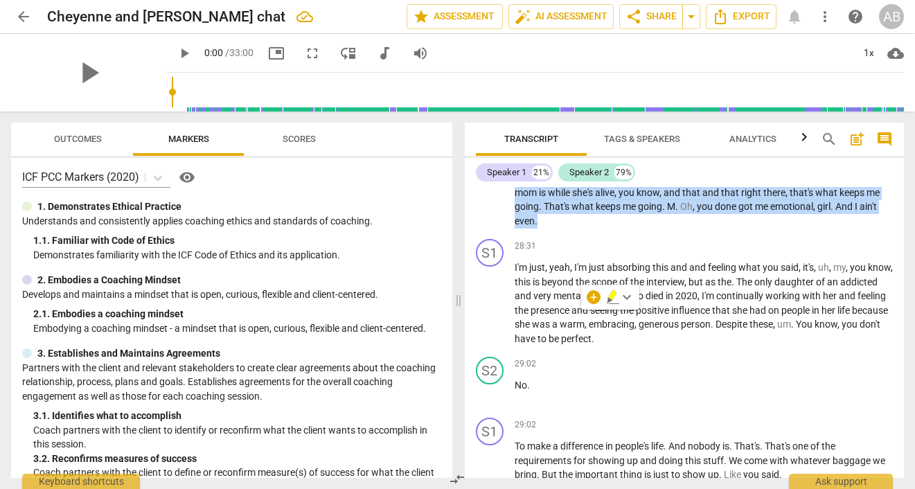
scroll to position [6666, 0]
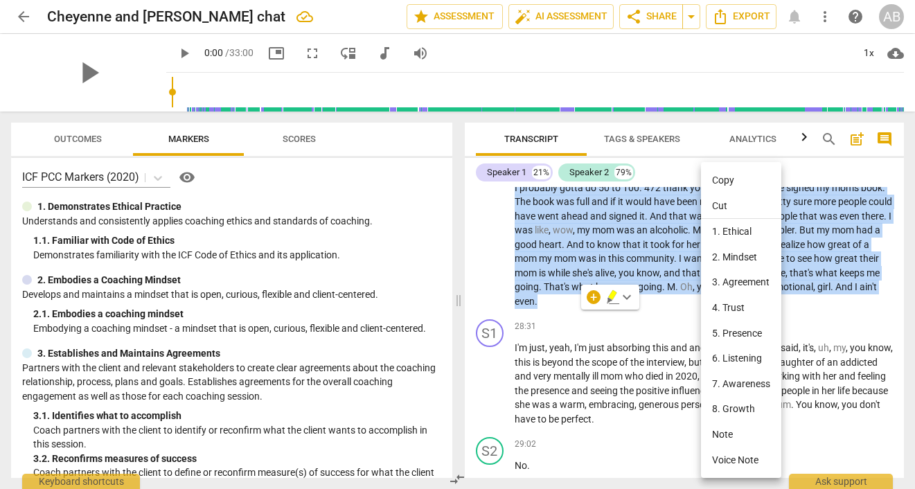
drag, startPoint x: 793, startPoint y: 375, endPoint x: 721, endPoint y: 185, distance: 203.1
click at [721, 185] on li "Copy" at bounding box center [741, 181] width 80 height 26
